Goal: Answer question/provide support

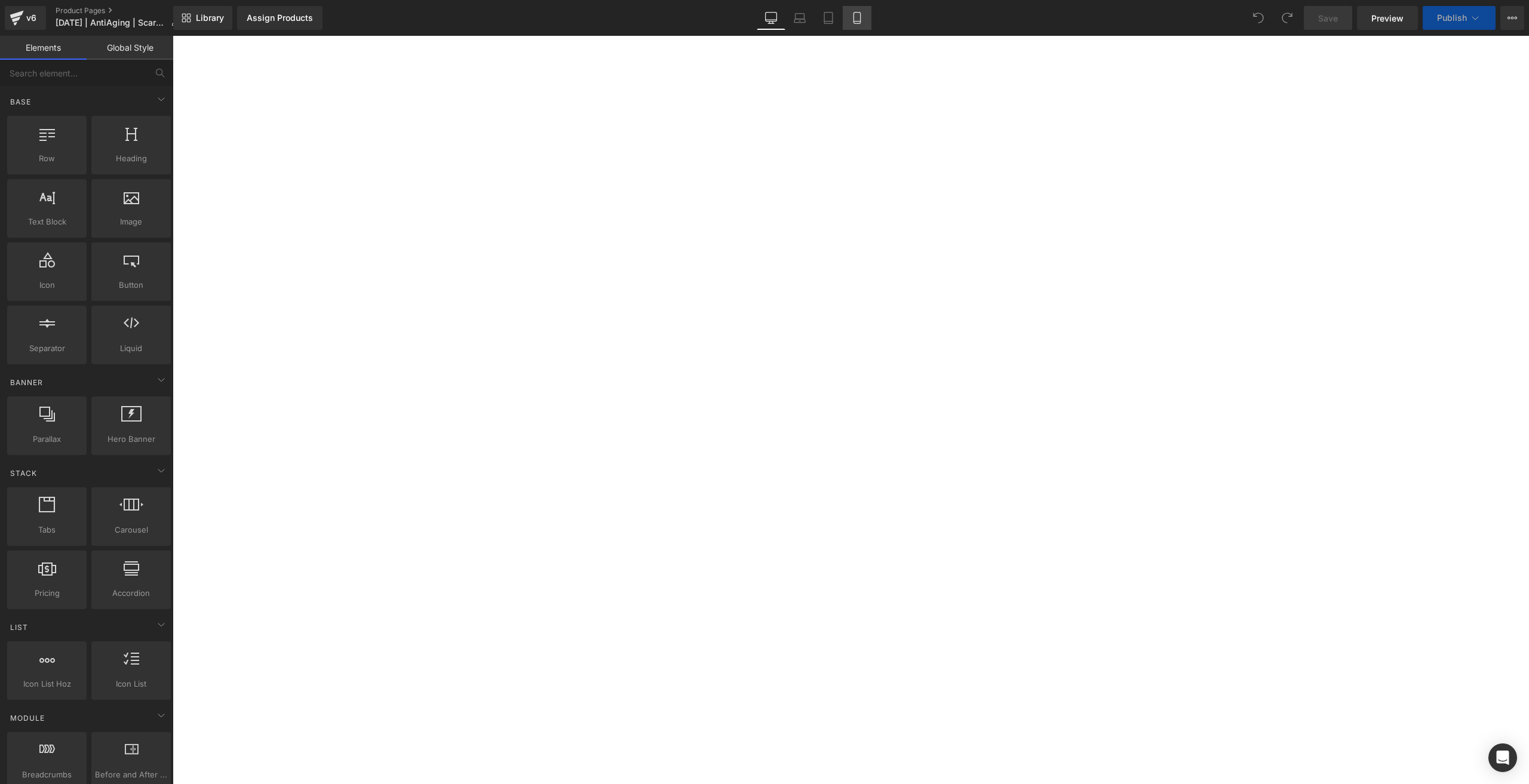
click at [856, 23] on icon at bounding box center [857, 18] width 12 height 12
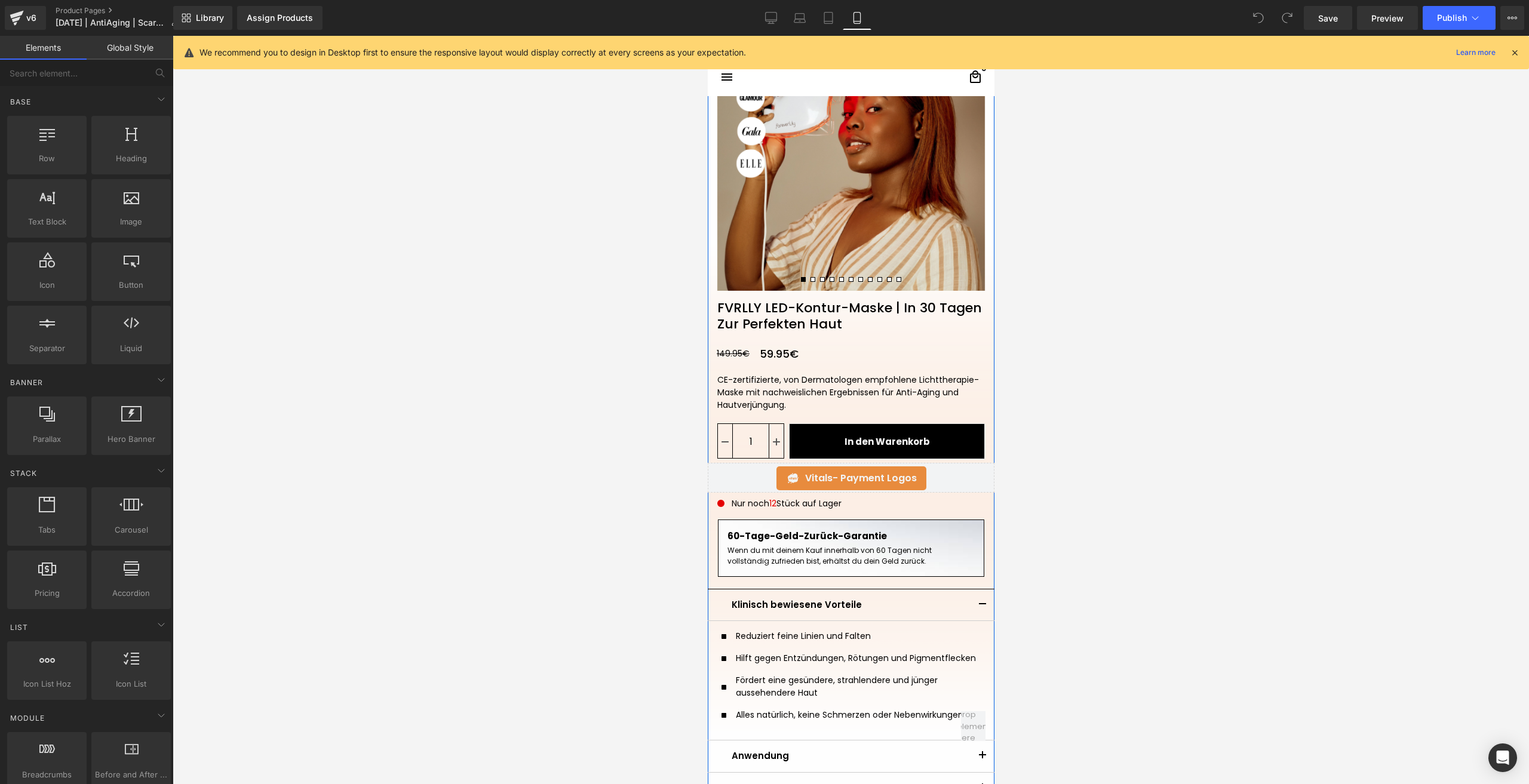
scroll to position [179, 0]
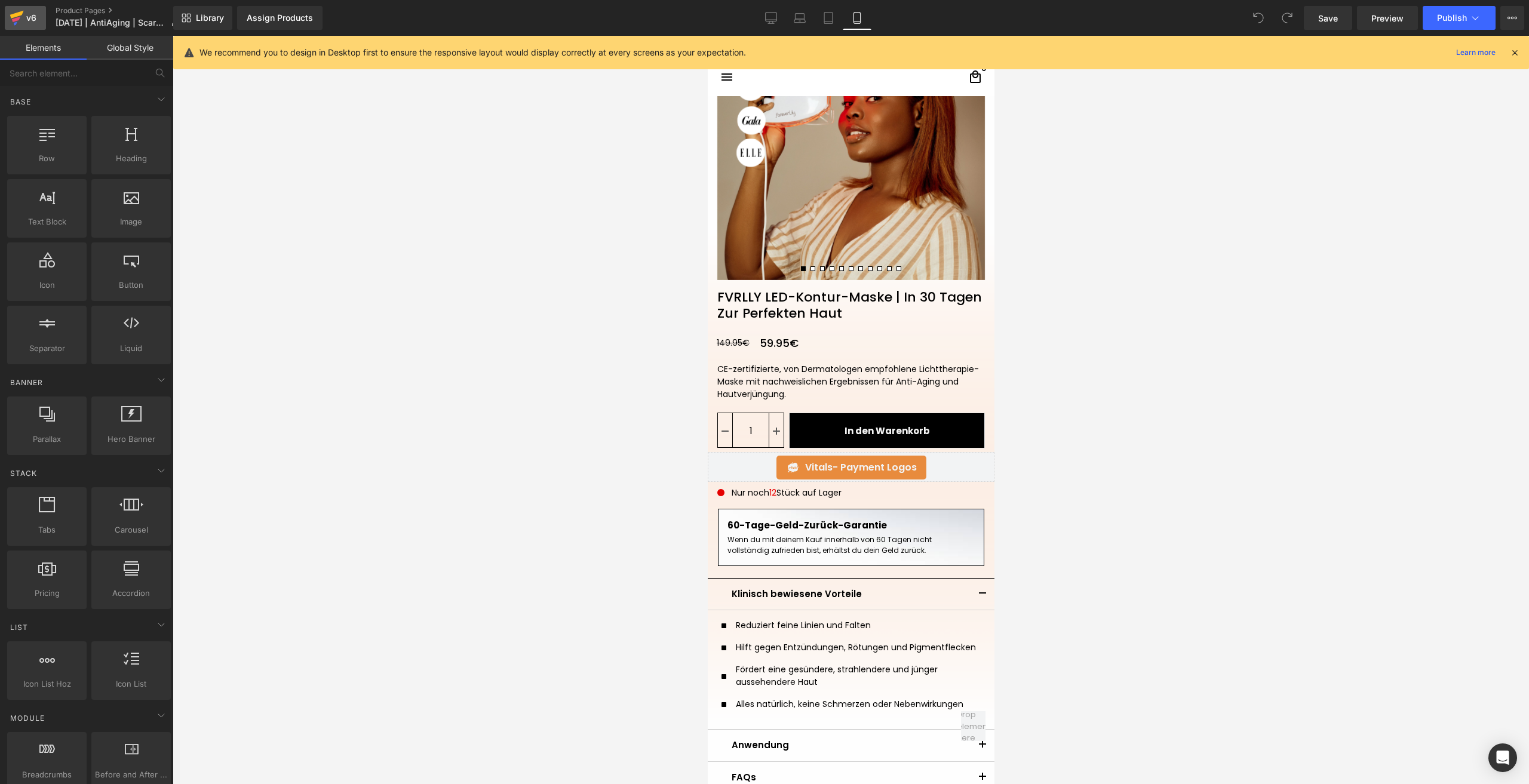
click at [33, 16] on div "v6" at bounding box center [32, 18] width 15 height 16
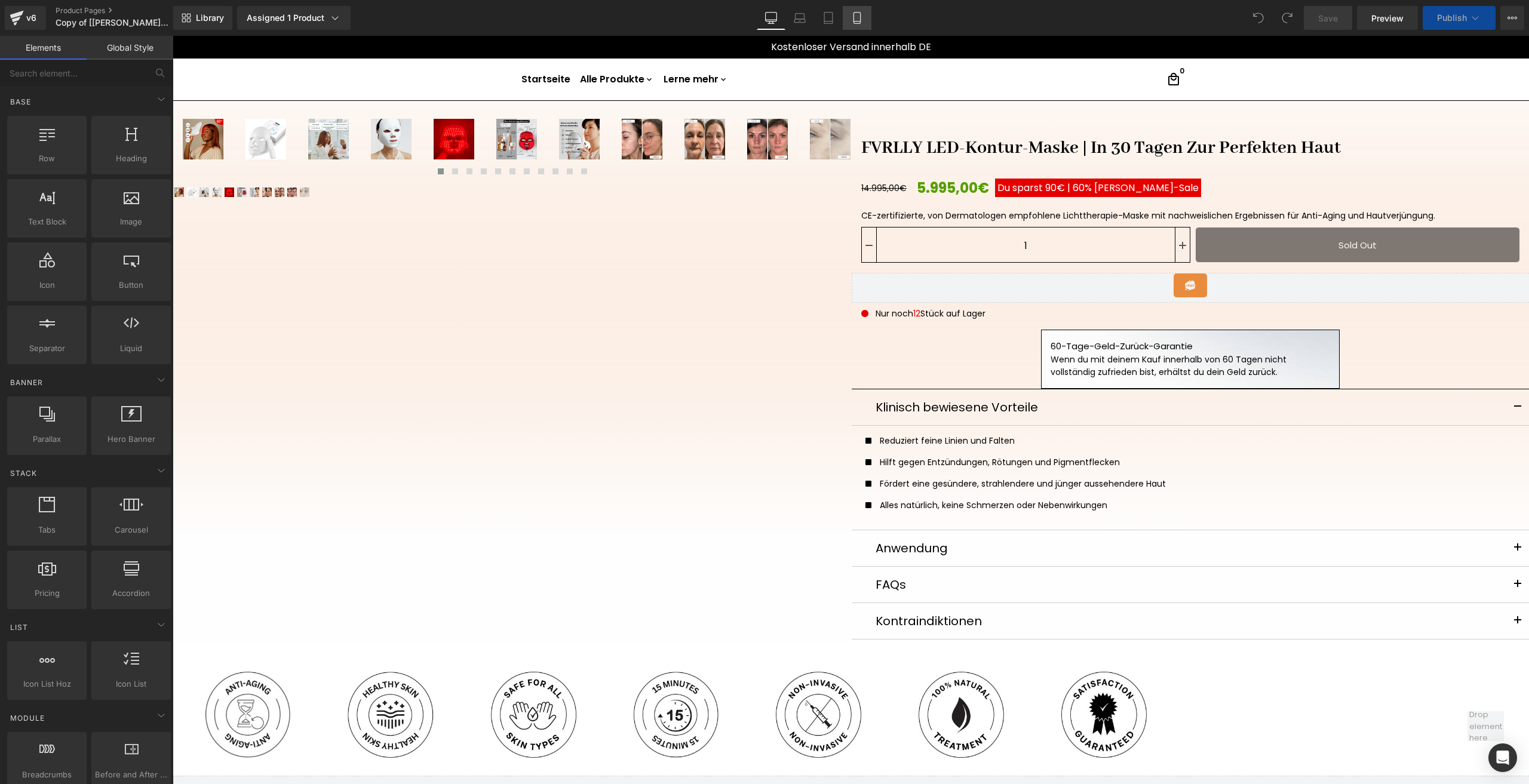
drag, startPoint x: 858, startPoint y: 12, endPoint x: 792, endPoint y: 24, distance: 67.1
click at [858, 13] on icon at bounding box center [857, 18] width 7 height 12
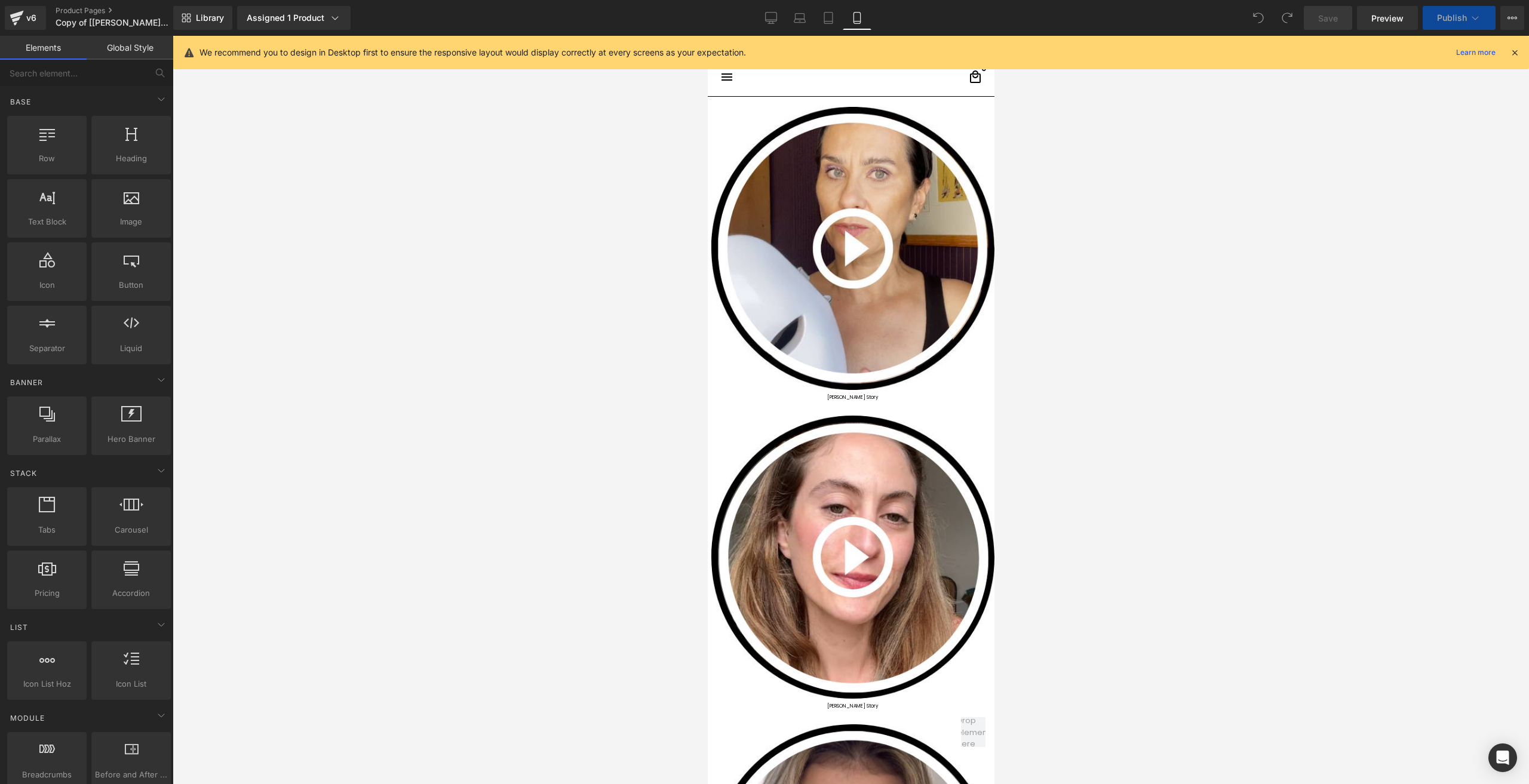
click at [858, 13] on icon at bounding box center [857, 18] width 7 height 12
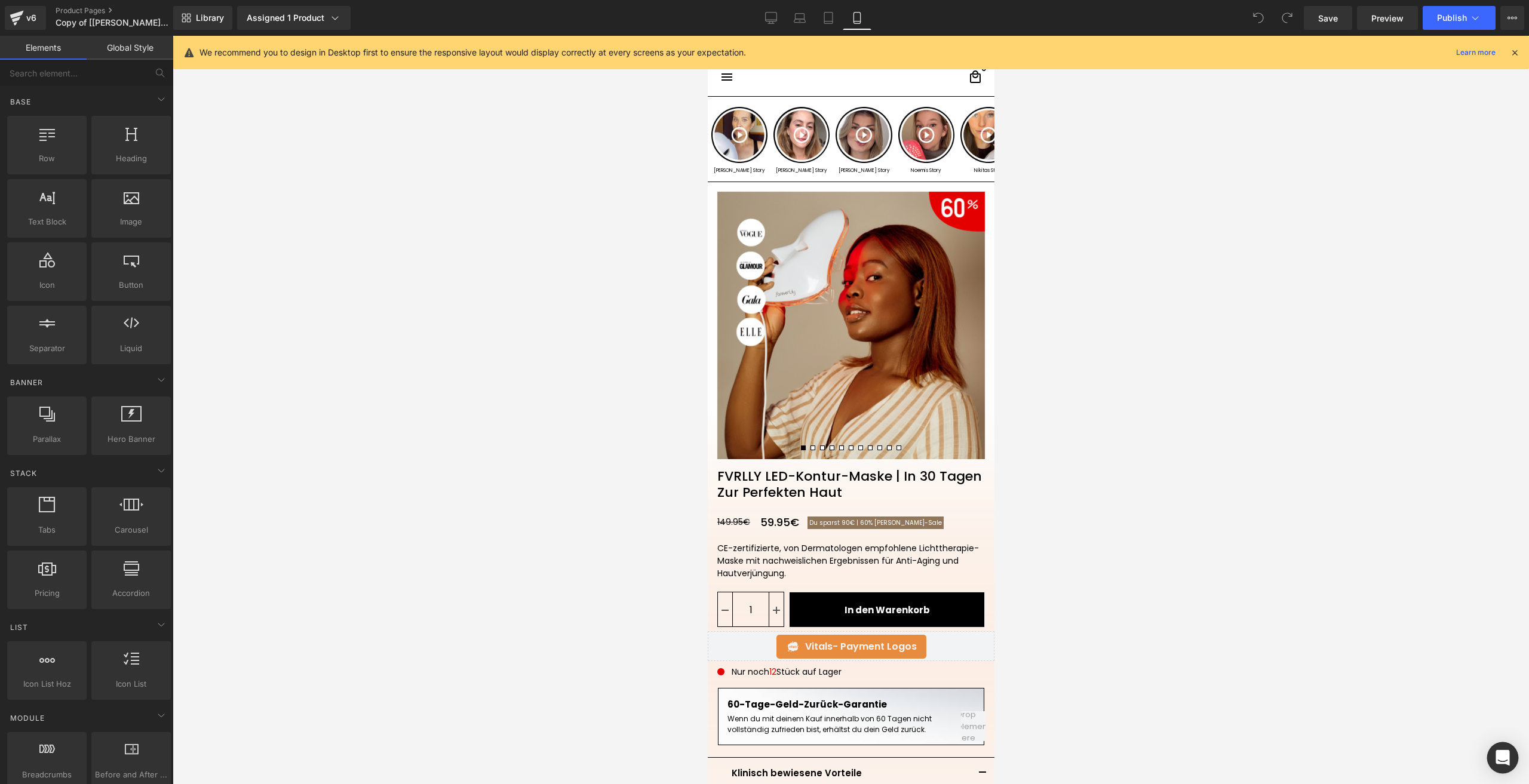
click at [1500, 755] on icon "Open Intercom Messenger" at bounding box center [1502, 757] width 13 height 16
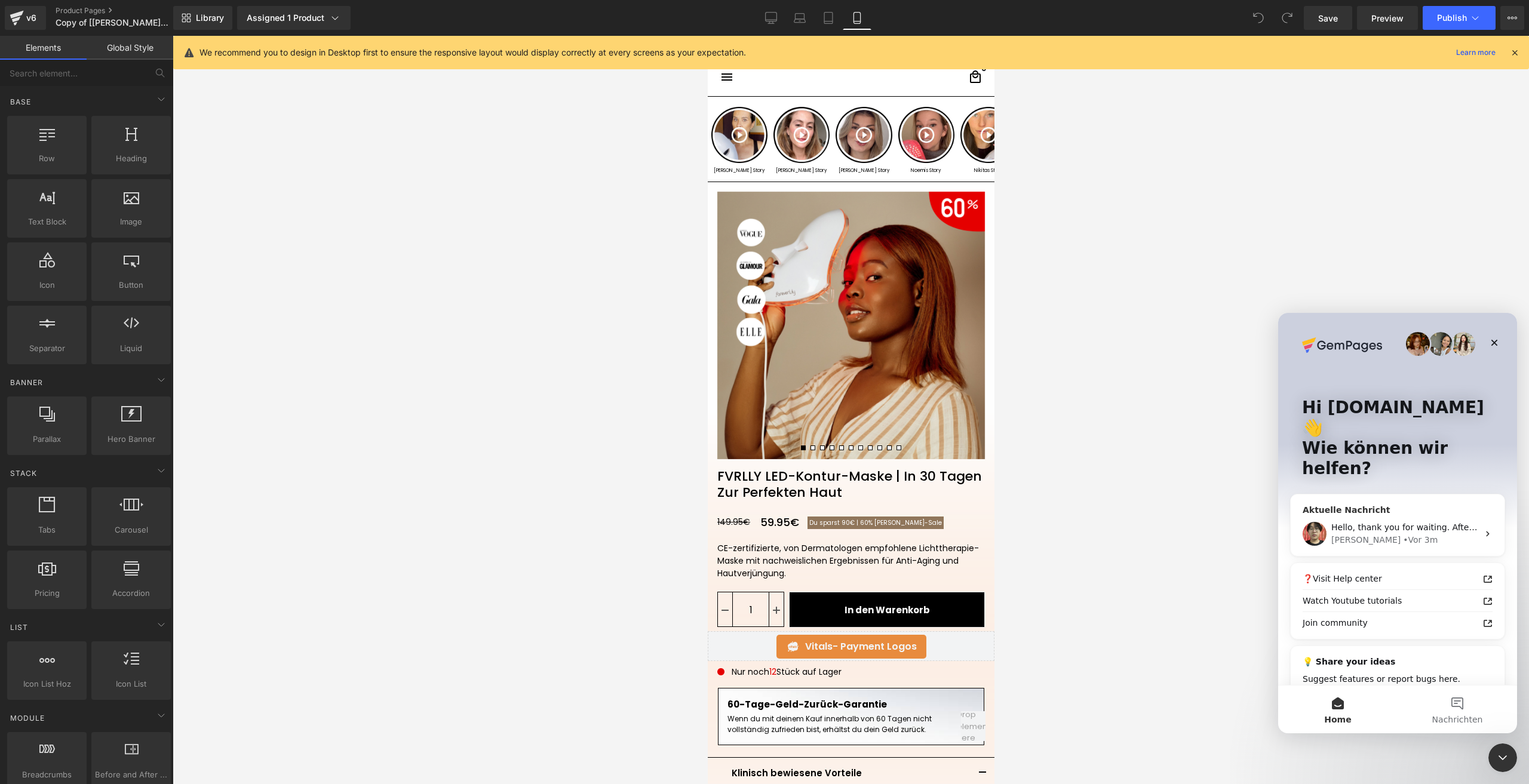
click at [1389, 534] on div "Ethan • Vor 3m" at bounding box center [1405, 540] width 147 height 13
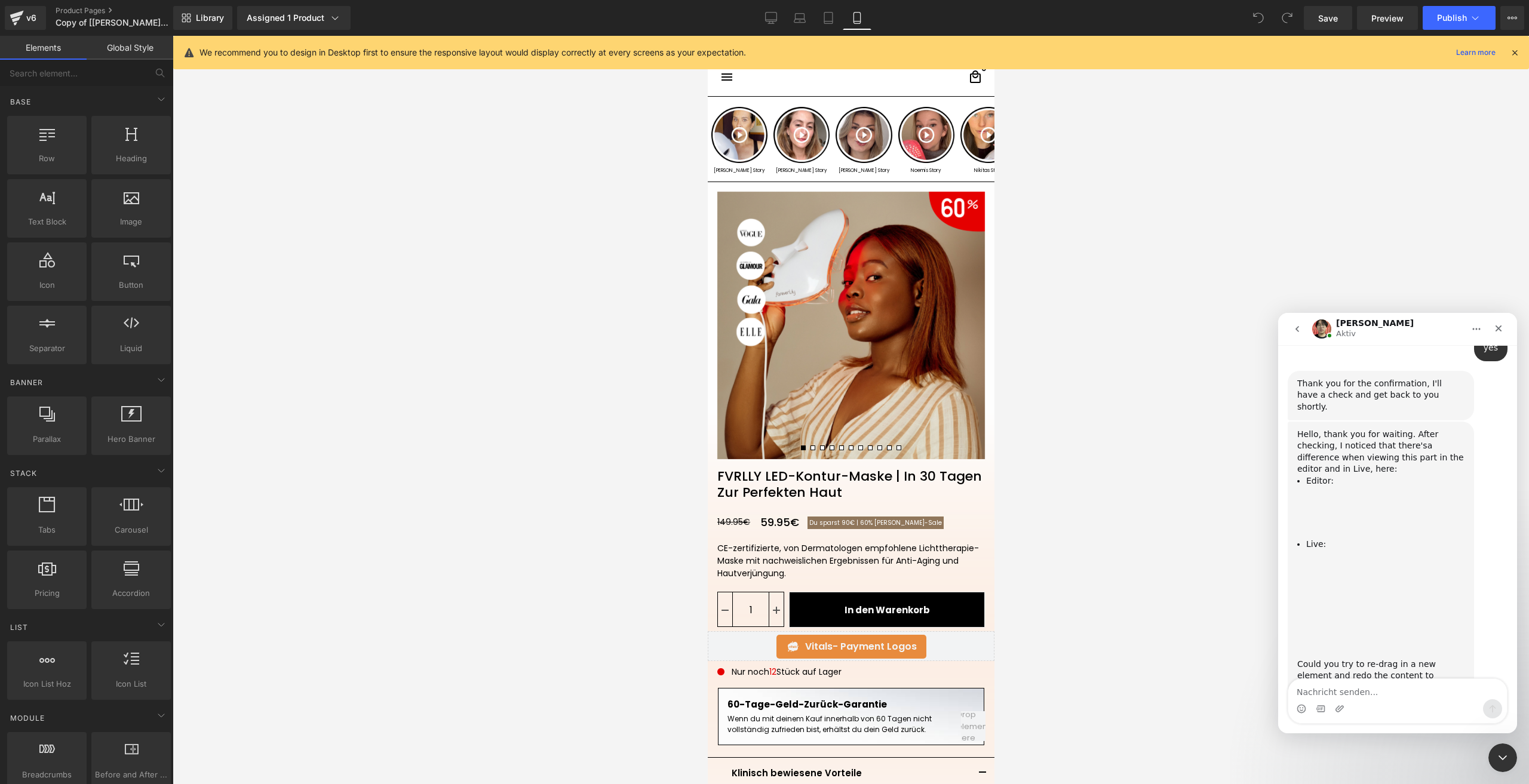
scroll to position [802, 0]
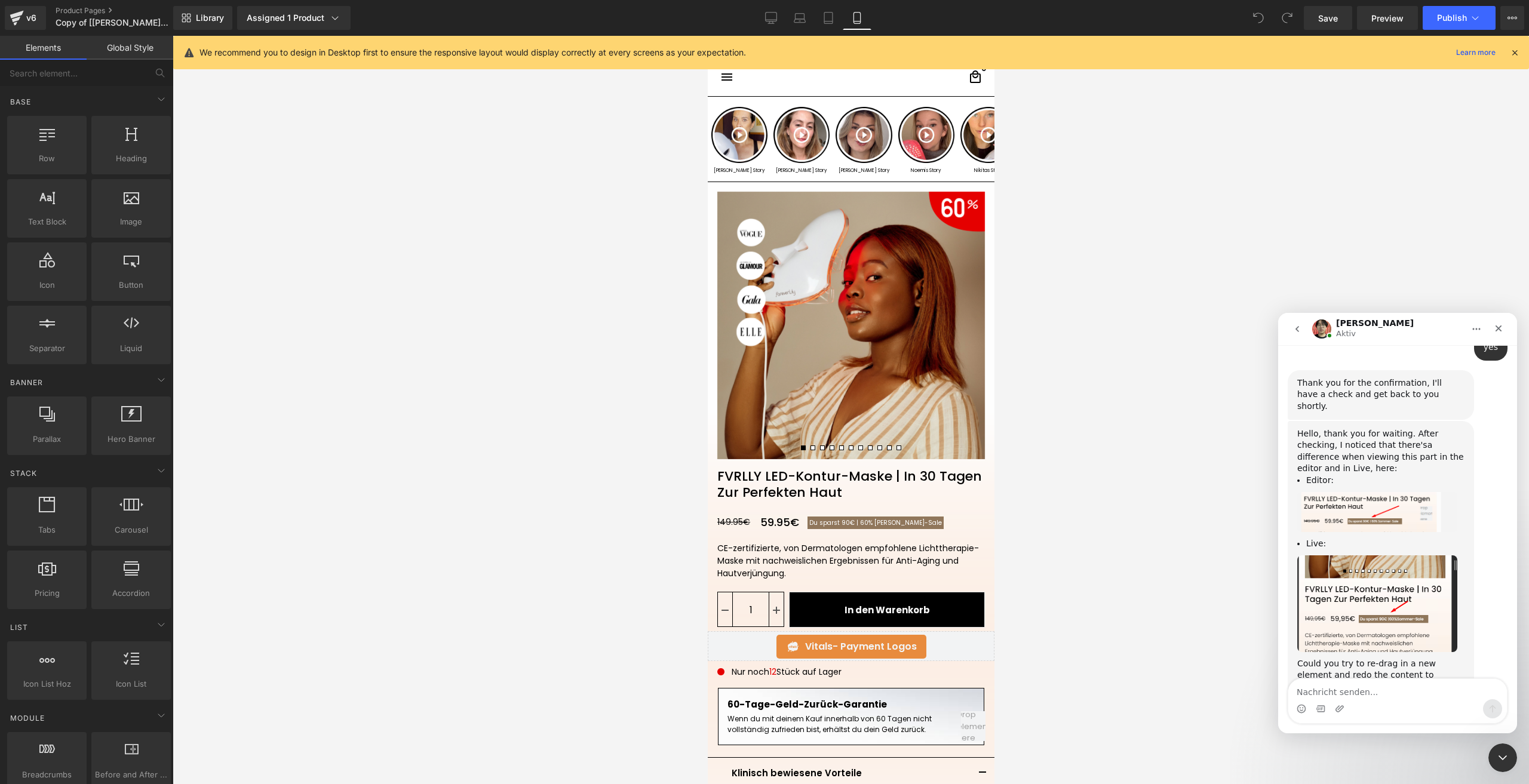
click at [767, 521] on div at bounding box center [764, 374] width 1529 height 748
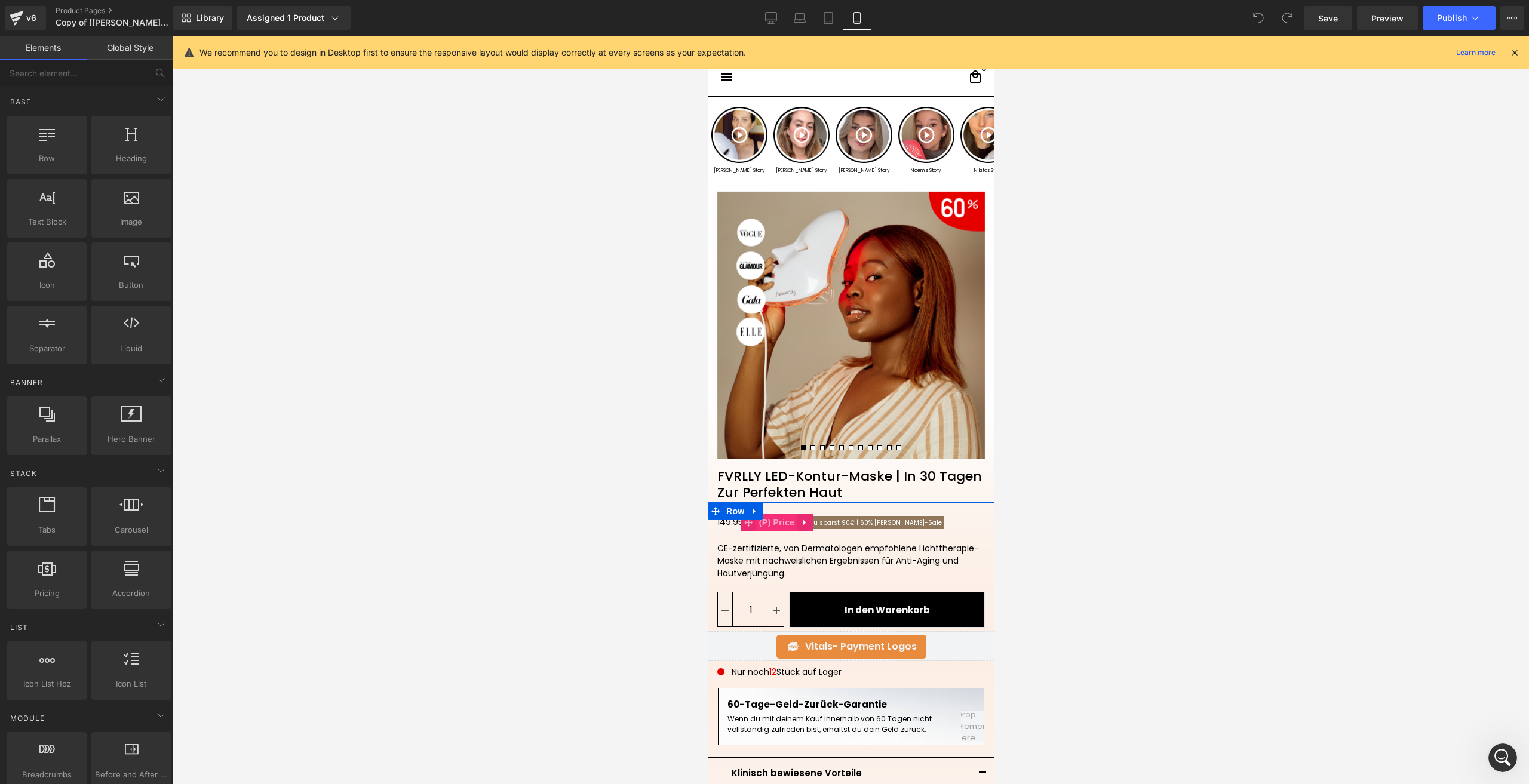
click at [758, 521] on span "(P) Price" at bounding box center [777, 522] width 42 height 18
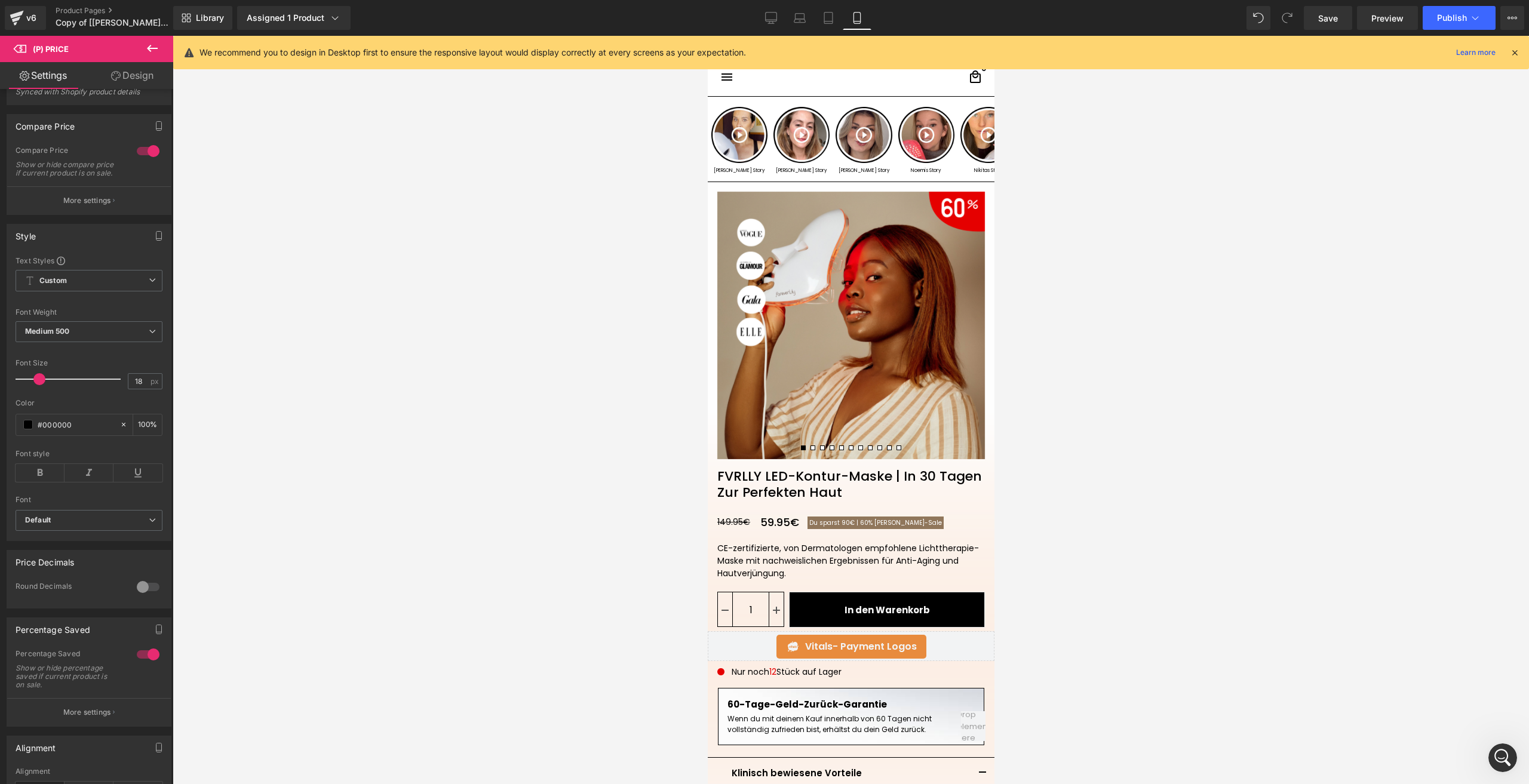
scroll to position [60, 0]
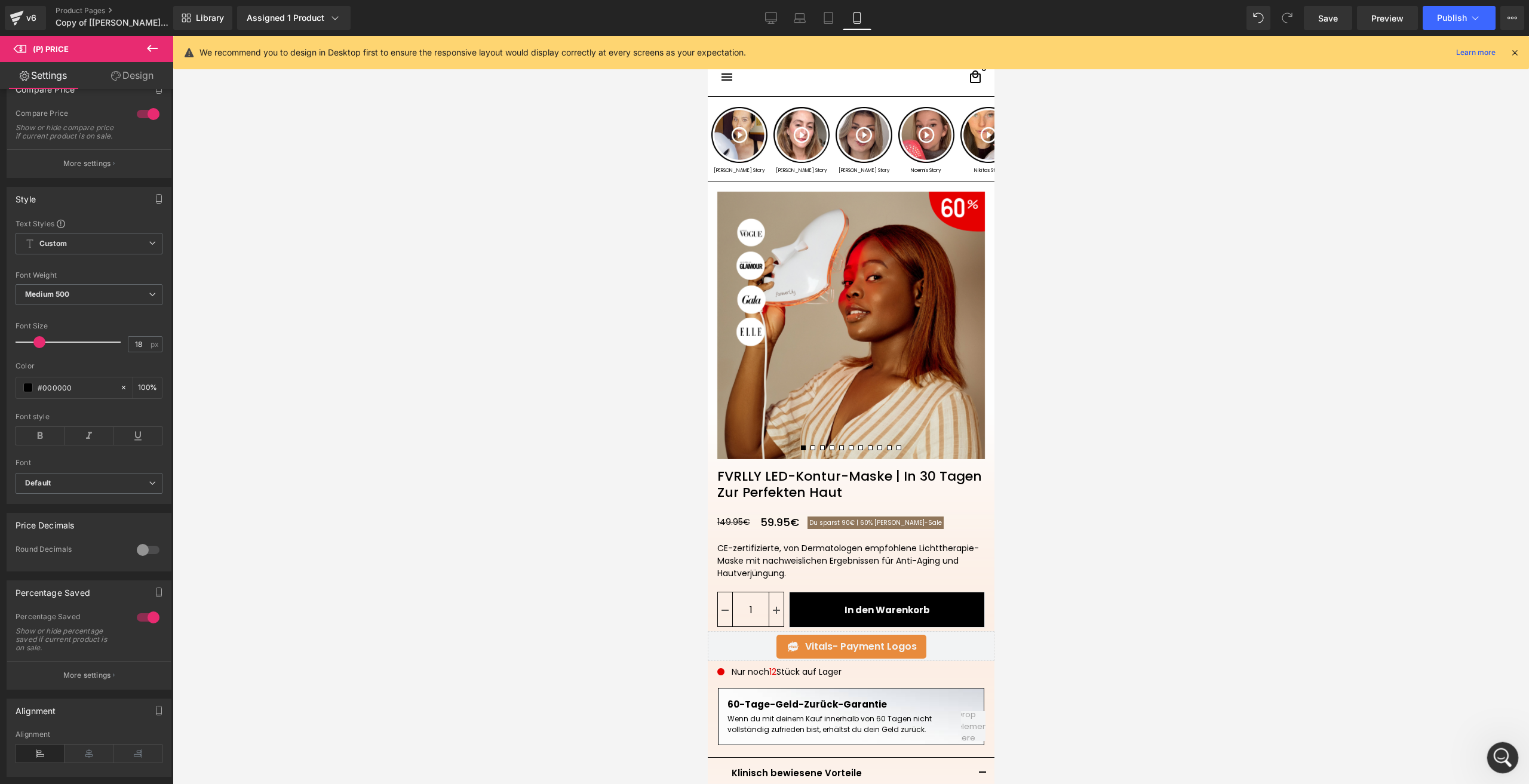
click at [1513, 757] on div "Intercom-Nachrichtendienst öffnen" at bounding box center [1500, 756] width 39 height 39
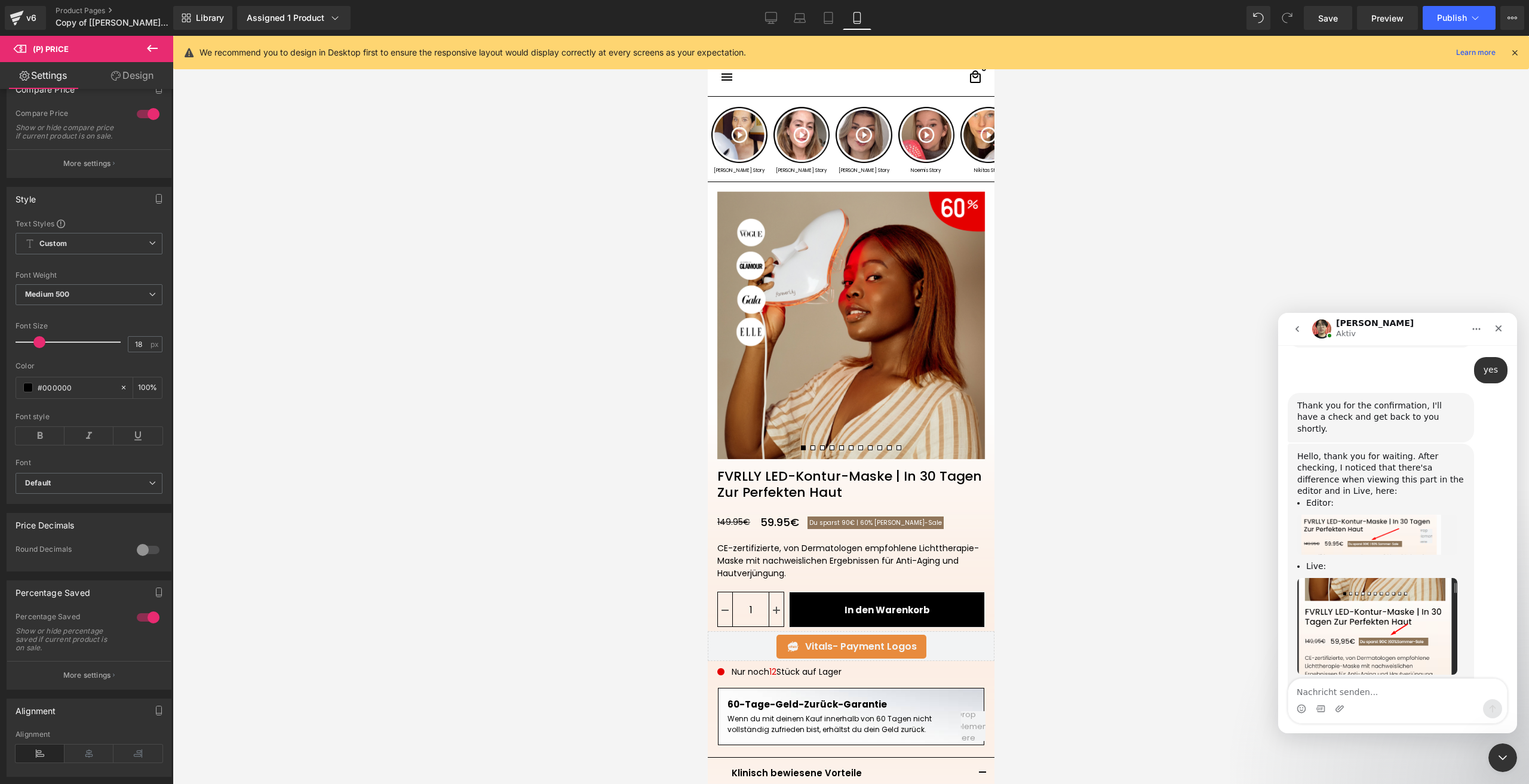
scroll to position [802, 0]
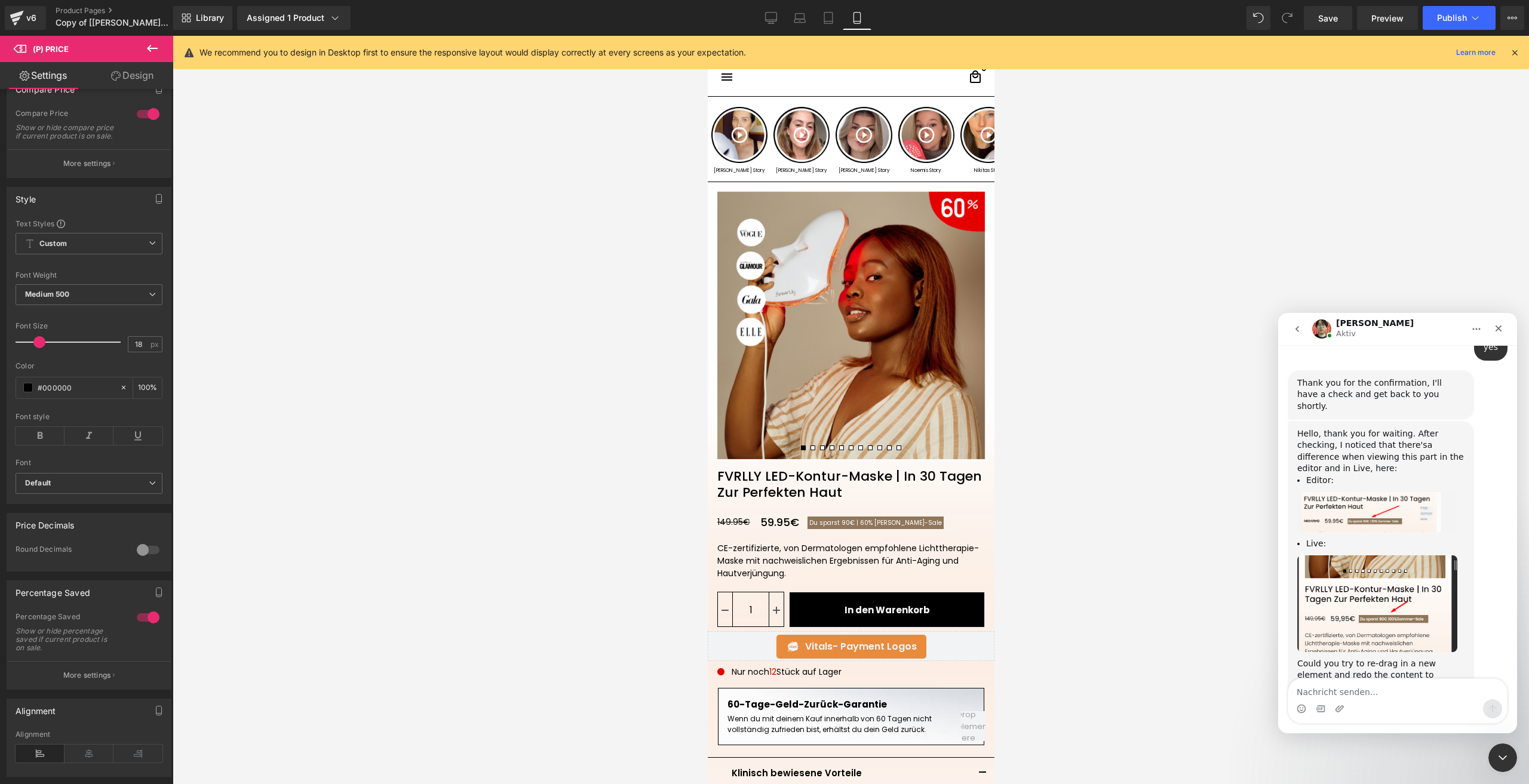
click at [1446, 698] on textarea "Nachricht senden..." at bounding box center [1397, 689] width 219 height 20
type textarea "its not any new element"
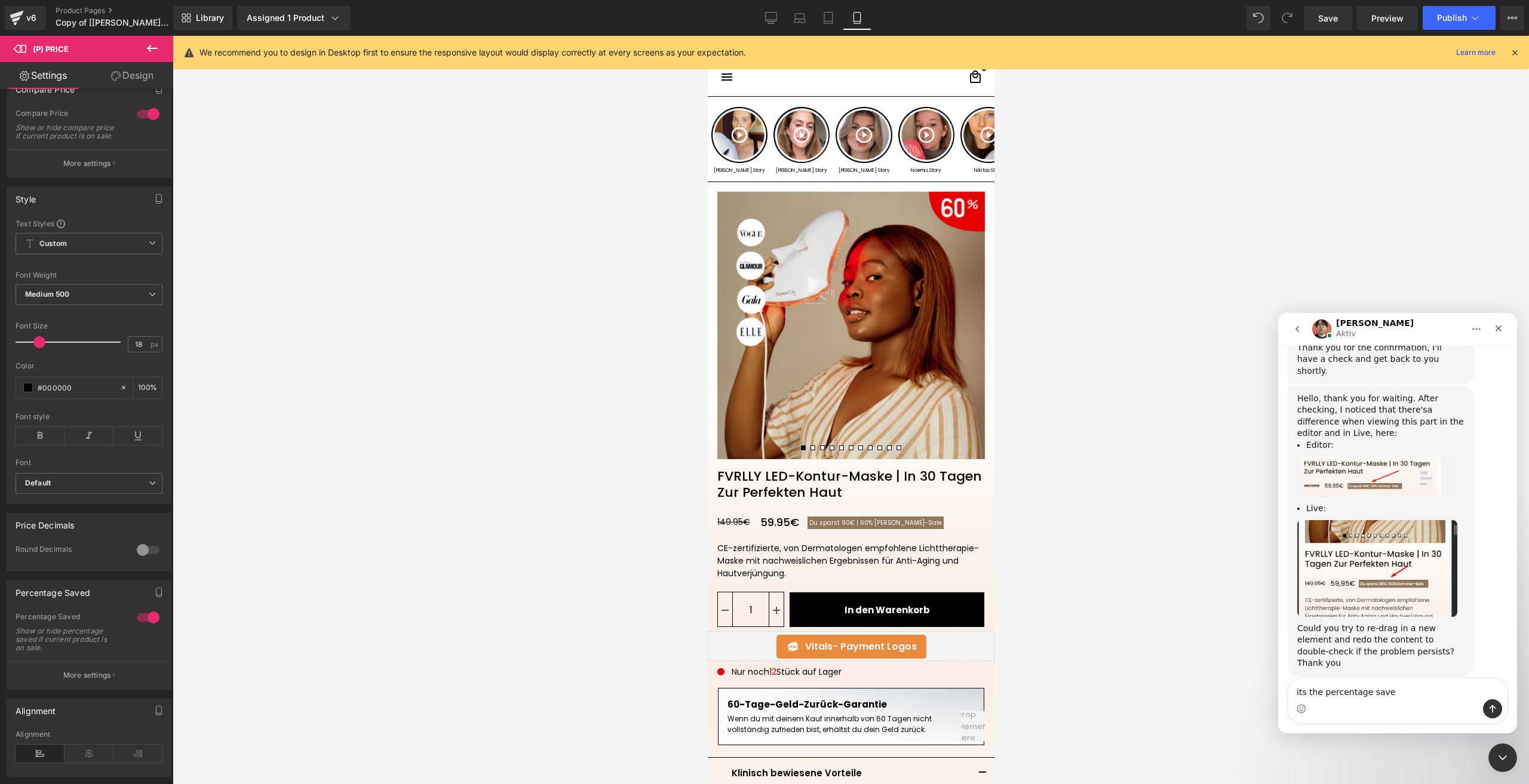
type textarea "its the percentage saved"
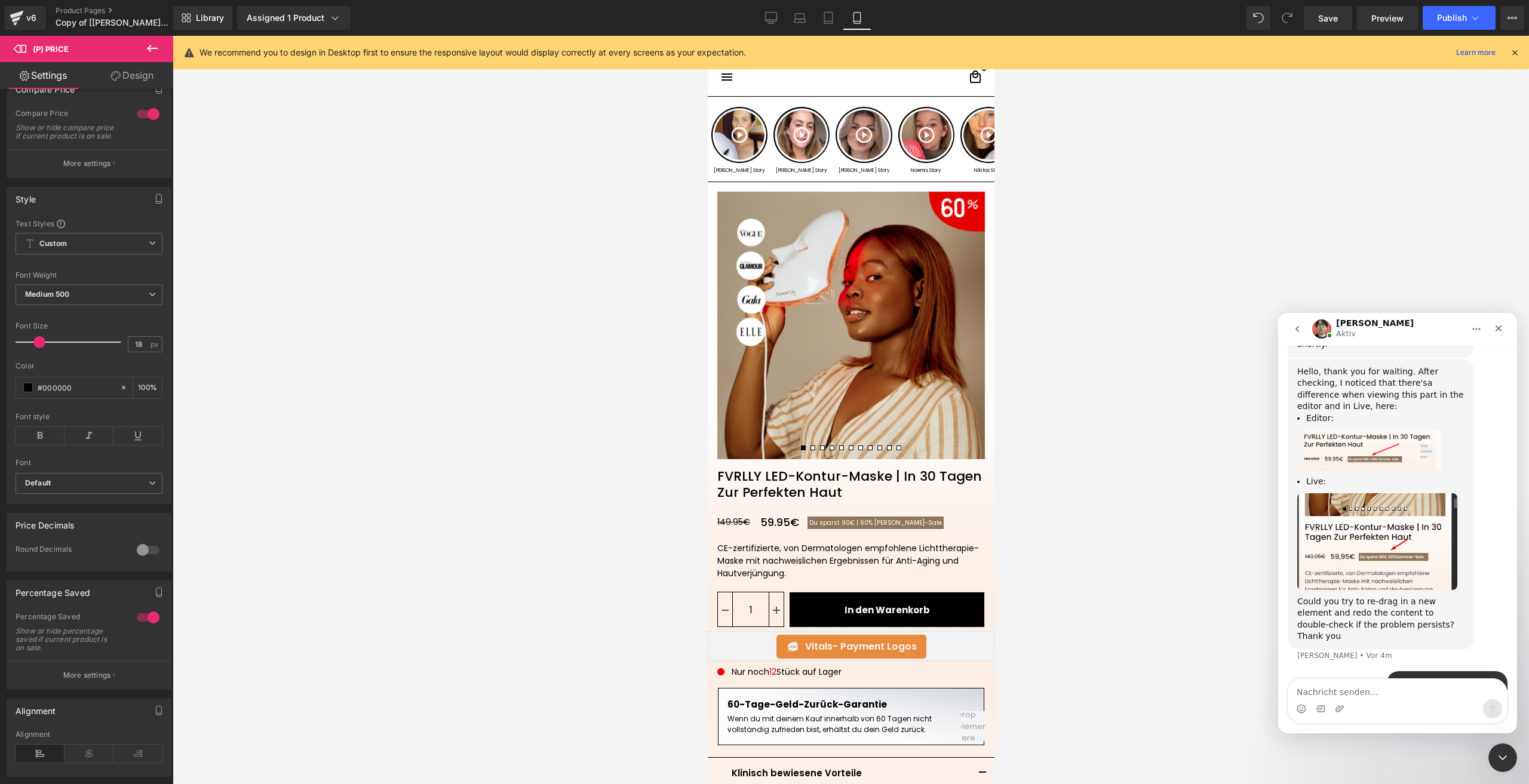
scroll to position [864, 0]
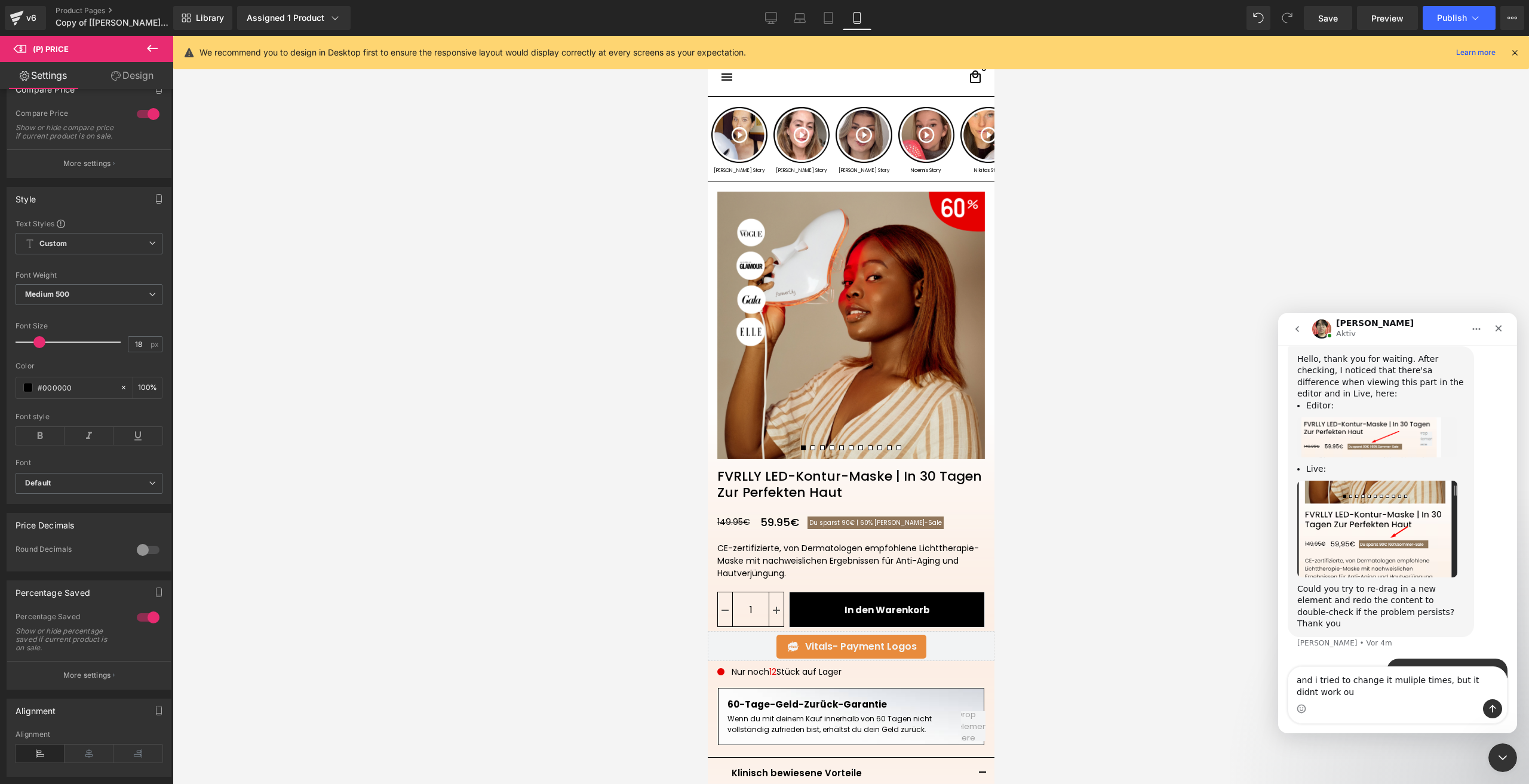
type textarea "and i tried to change it muliple times, but it didnt work out"
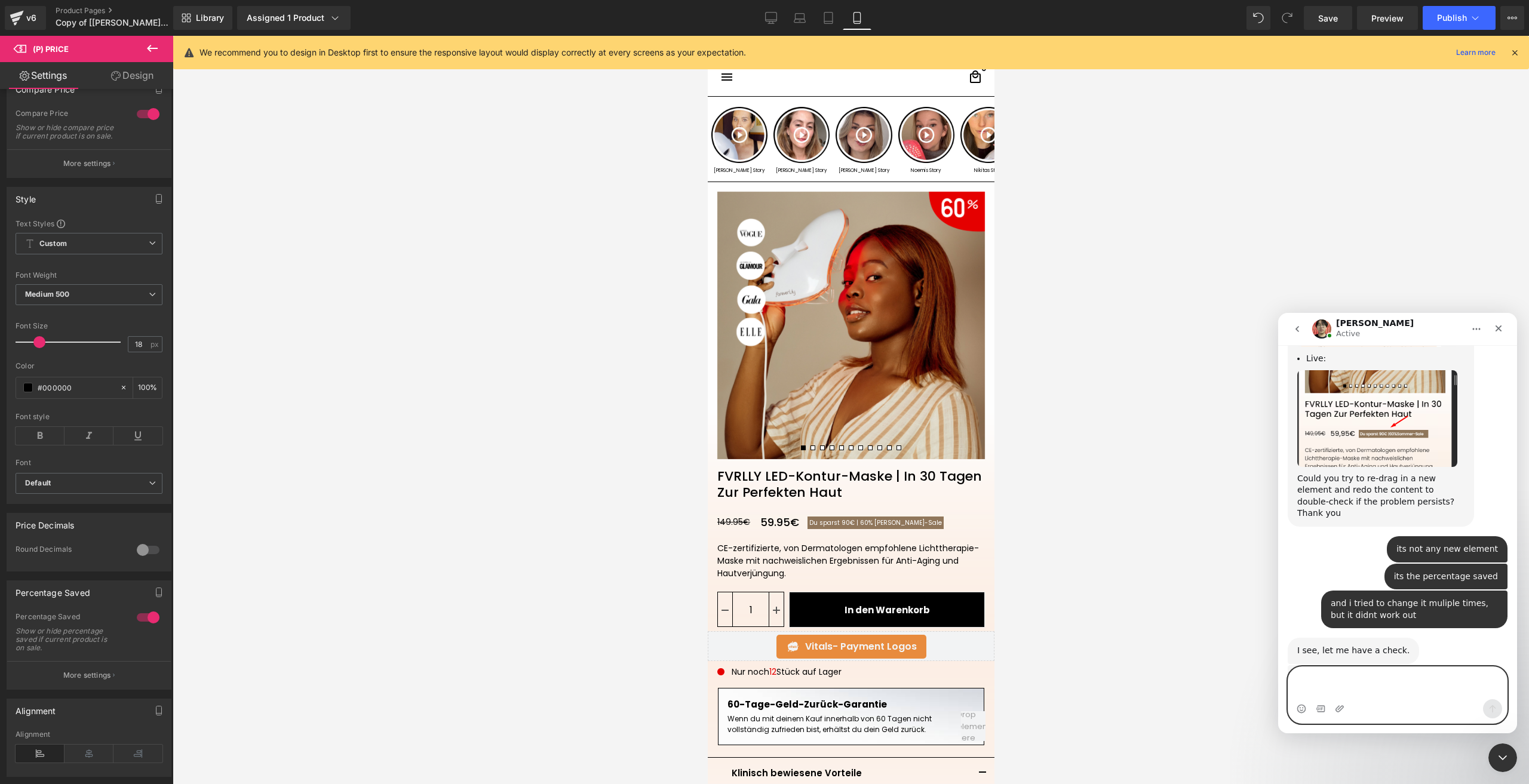
scroll to position [1037, 0]
click at [1391, 670] on textarea "Message…" at bounding box center [1397, 683] width 219 height 33
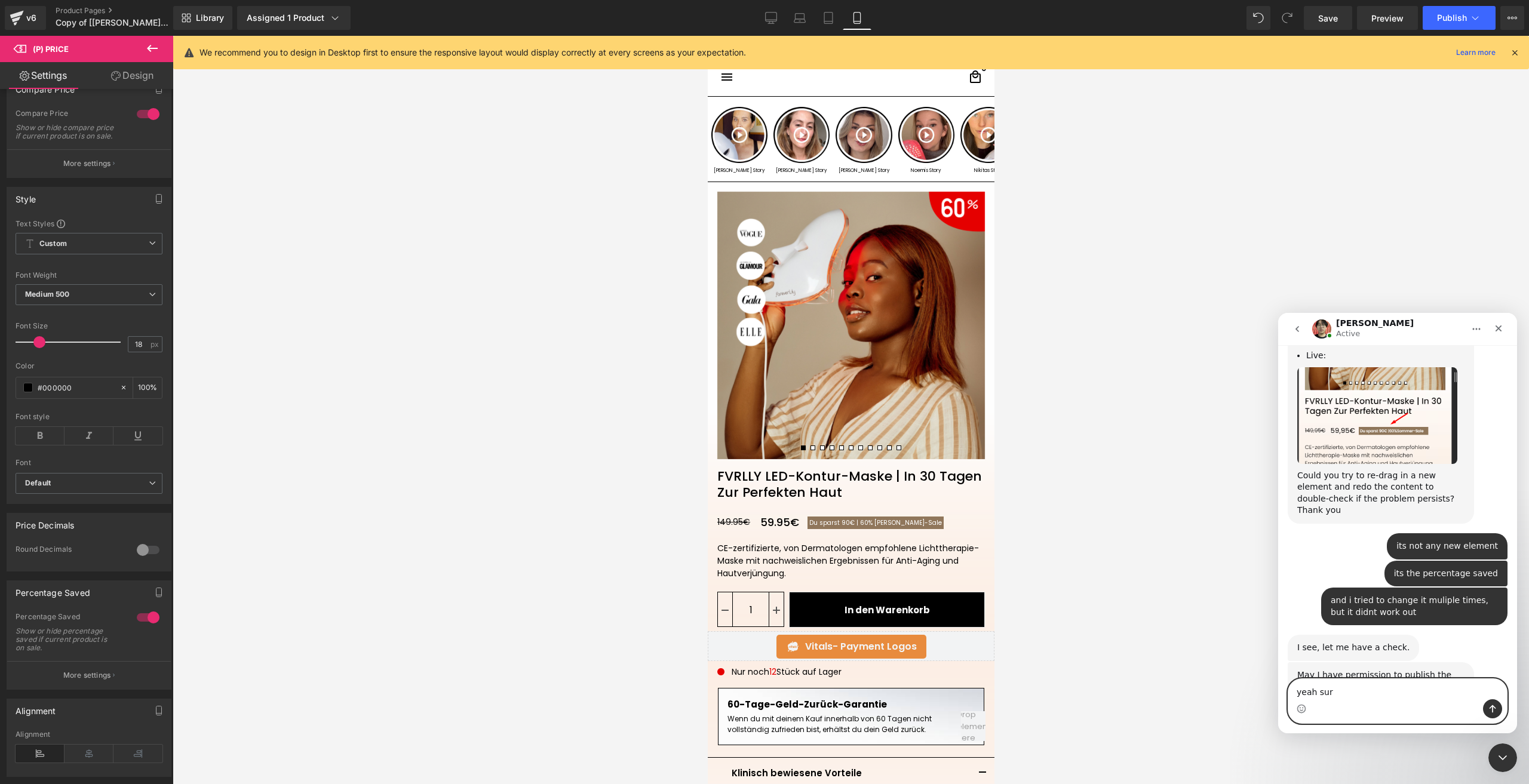
type textarea "yeah sure"
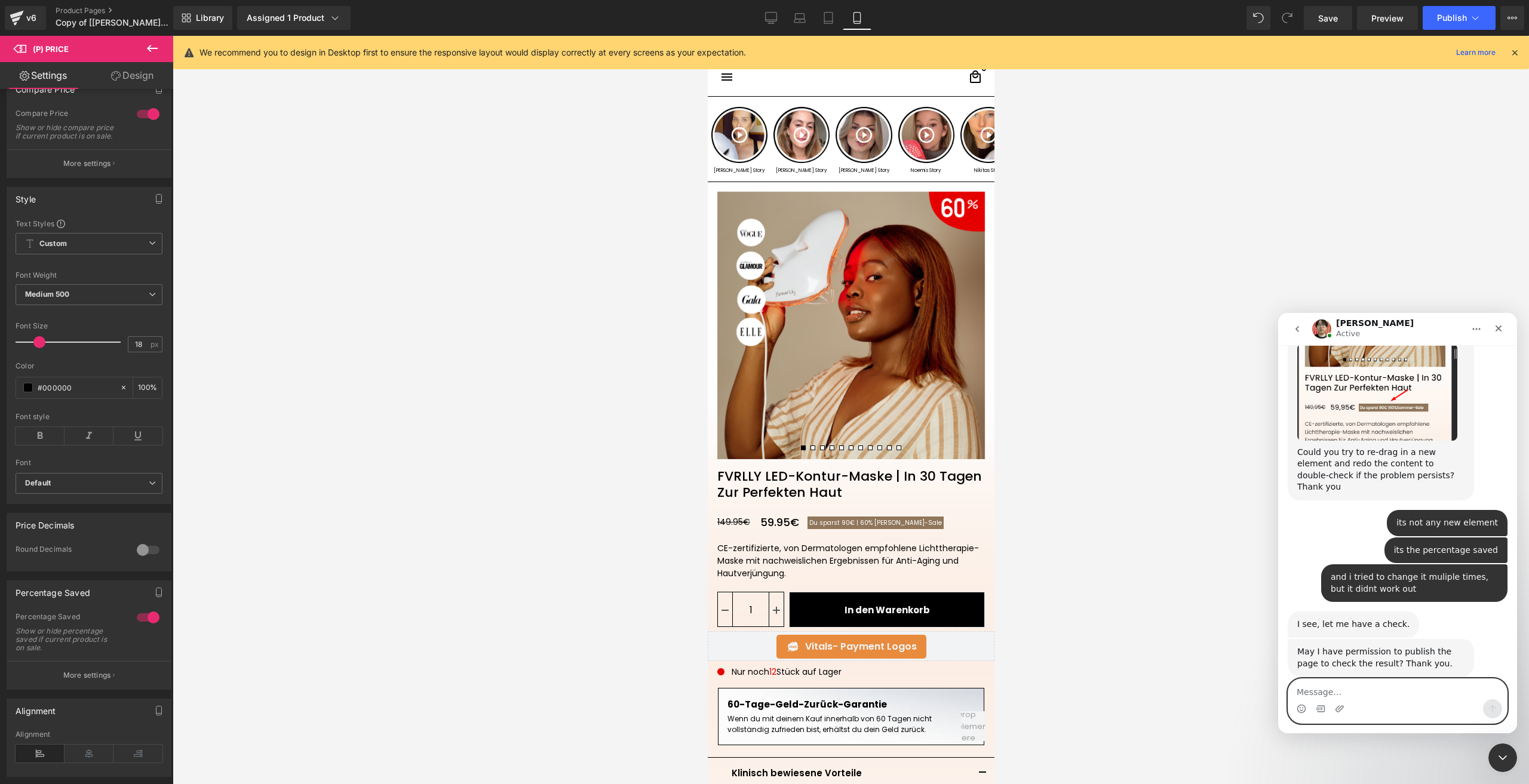
scroll to position [1072, 0]
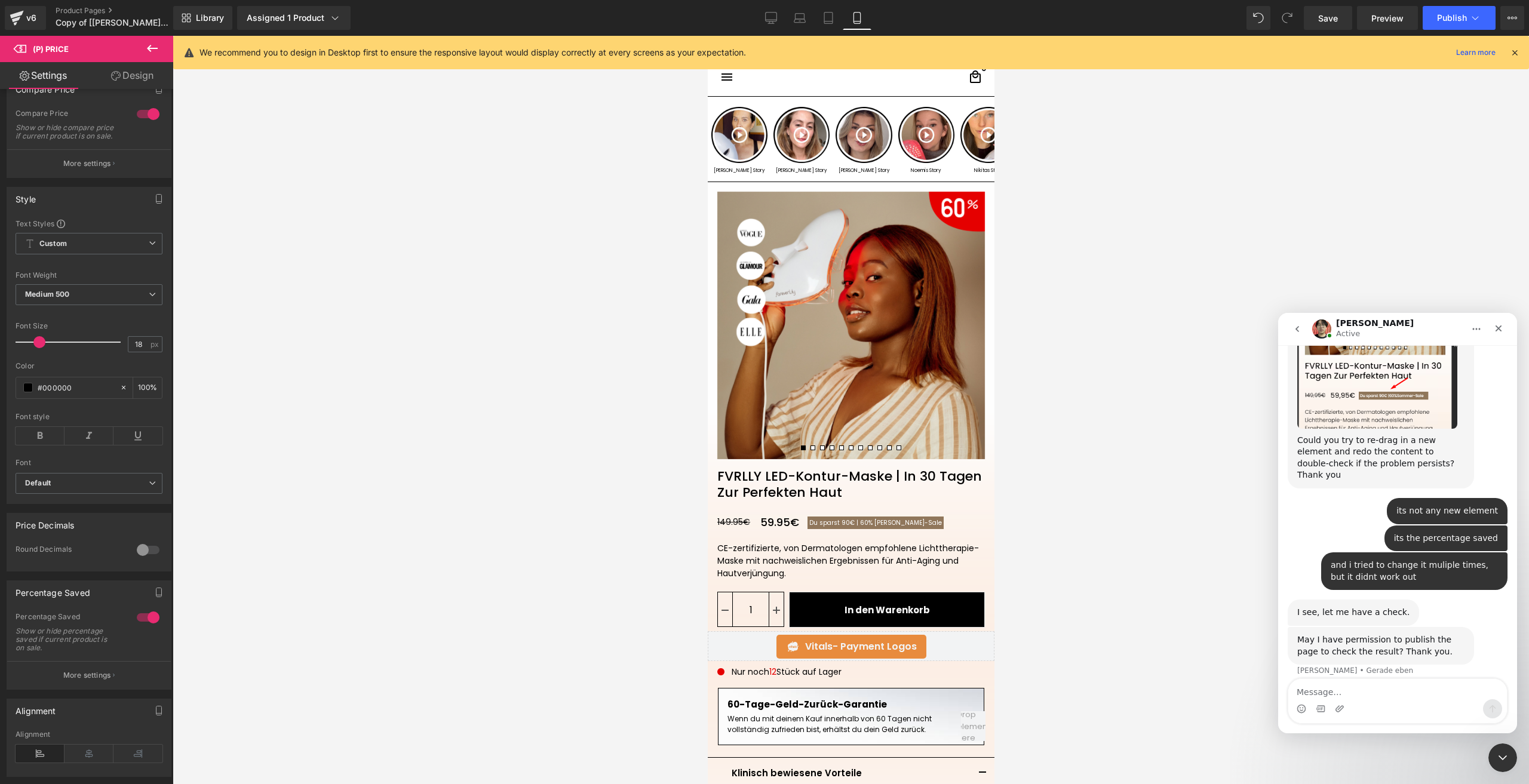
click at [19, 19] on div at bounding box center [764, 374] width 1529 height 748
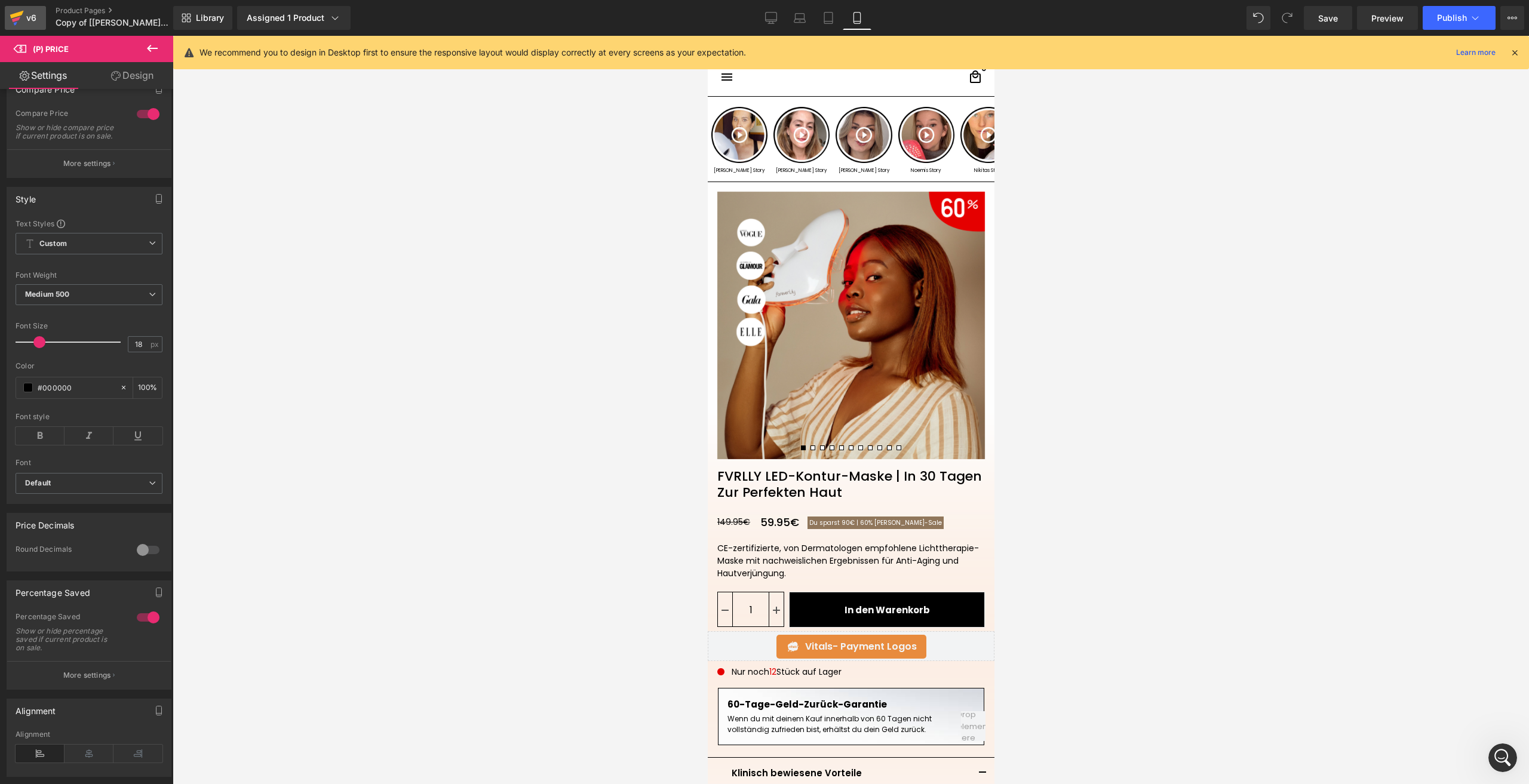
click at [12, 13] on icon at bounding box center [16, 18] width 14 height 30
